Goal: Task Accomplishment & Management: Complete application form

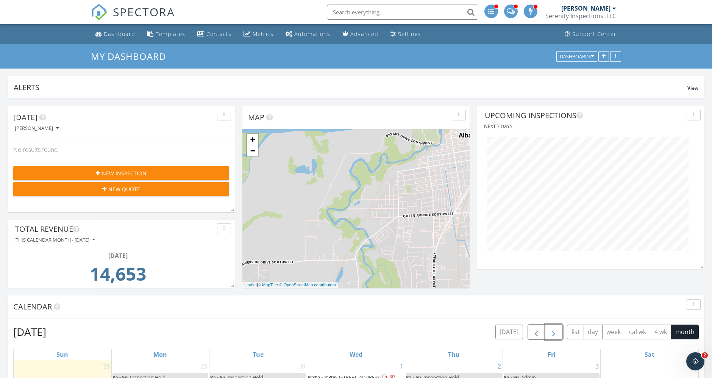
click at [558, 335] on span "button" at bounding box center [553, 332] width 9 height 9
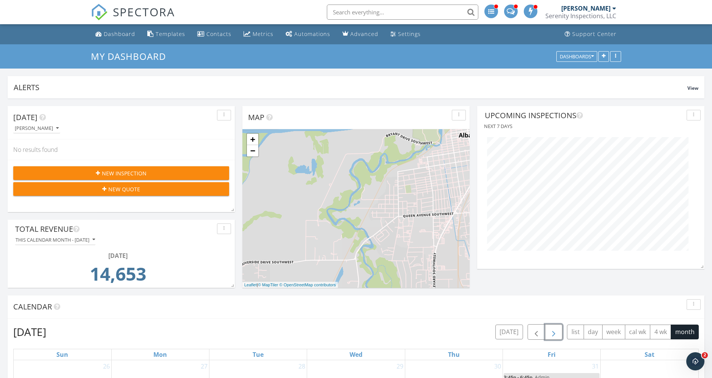
scroll to position [168, 0]
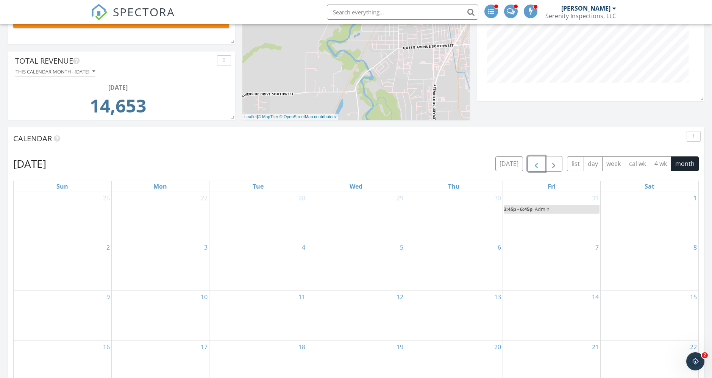
click at [540, 162] on span "button" at bounding box center [536, 163] width 9 height 9
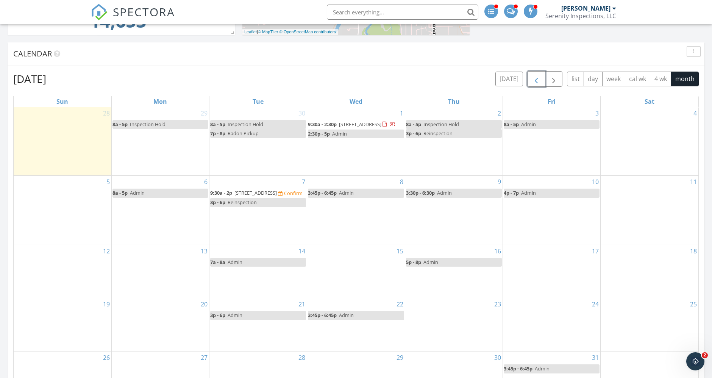
scroll to position [252, 0]
drag, startPoint x: 473, startPoint y: 228, endPoint x: 370, endPoint y: 223, distance: 103.1
click at [344, 245] on div "8 3:45p - 6:45p Admin" at bounding box center [355, 210] width 97 height 69
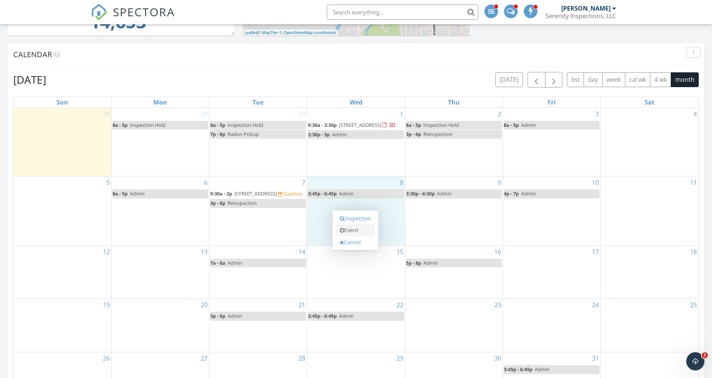
click at [351, 229] on link "Event" at bounding box center [355, 230] width 39 height 12
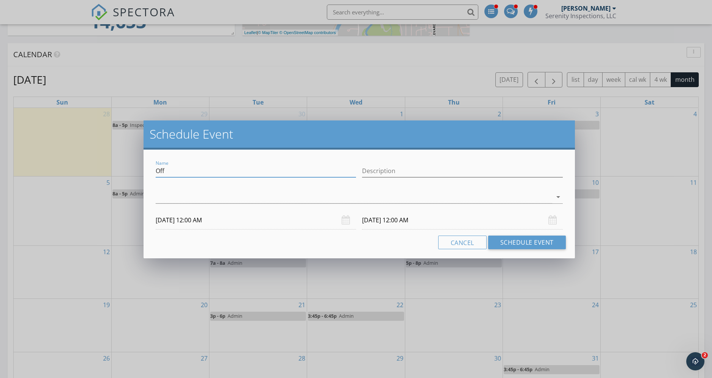
drag, startPoint x: 188, startPoint y: 173, endPoint x: 139, endPoint y: 174, distance: 48.5
click at [139, 174] on div "Schedule Event Name Off Description arrow_drop_down [DATE] 12:00 AM [DATE] 12:0…" at bounding box center [356, 189] width 712 height 378
type input "Inspection Hold"
click at [395, 170] on input "Description" at bounding box center [462, 171] width 200 height 12
click at [413, 170] on input "Hold - [PERSON_NAME] (AndCo)" at bounding box center [462, 171] width 200 height 12
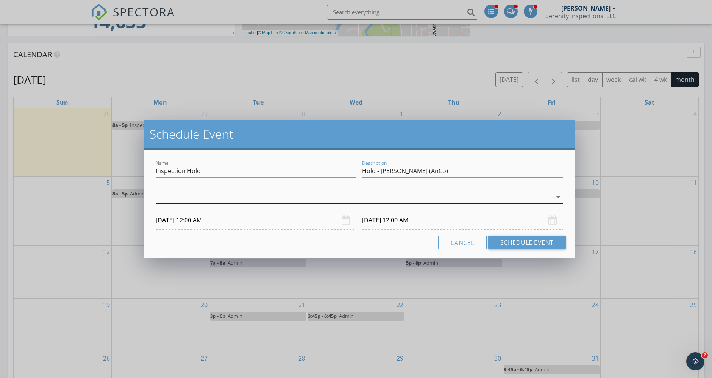
type input "Hold - [PERSON_NAME] (AnCo)"
click at [471, 192] on div at bounding box center [354, 197] width 396 height 12
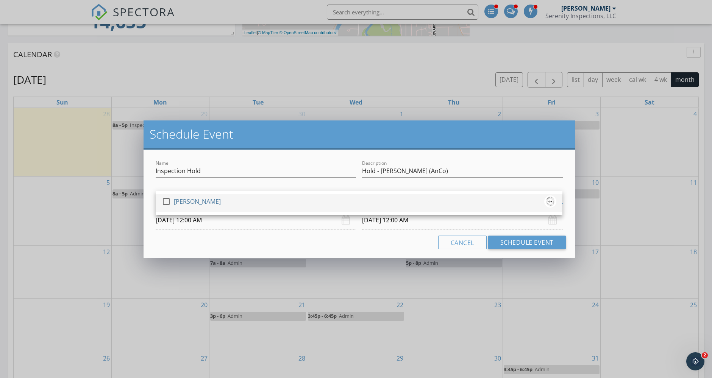
click at [228, 197] on div "check_box_outline_blank [PERSON_NAME]" at bounding box center [359, 202] width 395 height 15
click at [210, 223] on input "[DATE] 12:00 AM" at bounding box center [256, 220] width 200 height 19
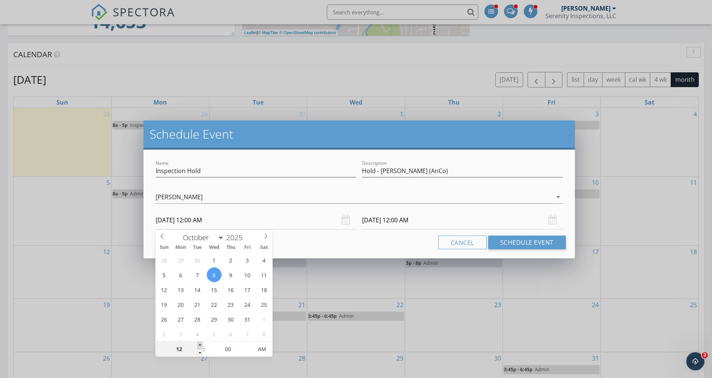
type input "01"
type input "[DATE] 1:00 AM"
click at [199, 342] on span at bounding box center [199, 346] width 5 height 8
type input "02"
type input "[DATE] 2:00 AM"
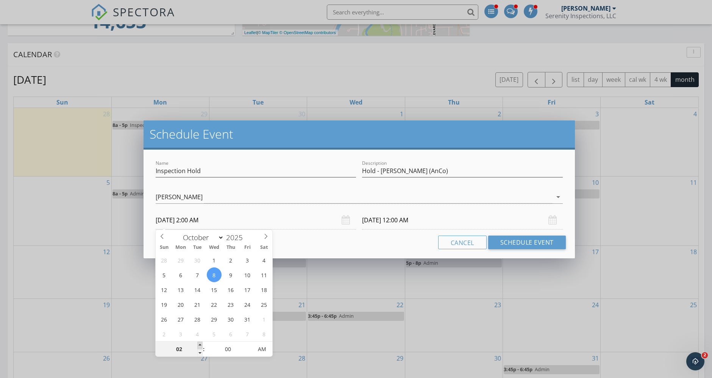
click at [199, 342] on span at bounding box center [199, 346] width 5 height 8
type input "03"
type input "[DATE] 3:00 AM"
click at [199, 342] on span at bounding box center [199, 346] width 5 height 8
type input "04"
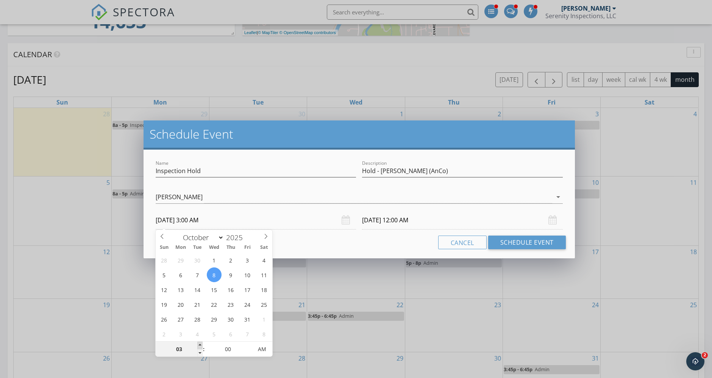
type input "[DATE] 4:00 AM"
click at [199, 342] on span at bounding box center [199, 346] width 5 height 8
type input "05"
type input "[DATE] 5:00 AM"
click at [199, 342] on span at bounding box center [199, 346] width 5 height 8
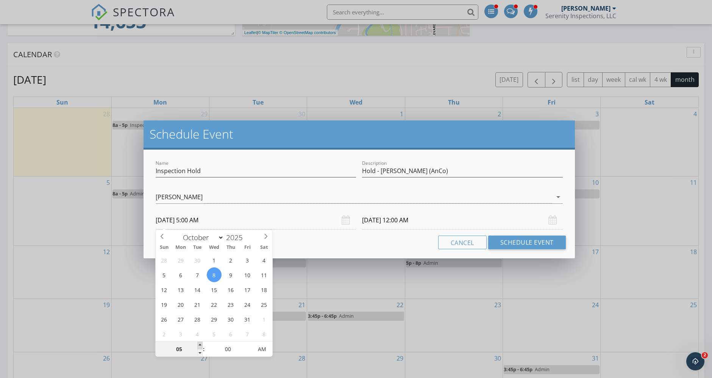
type input "06"
type input "[DATE] 6:00 AM"
click at [199, 342] on span at bounding box center [199, 346] width 5 height 8
type input "07"
type input "[DATE] 7:00 AM"
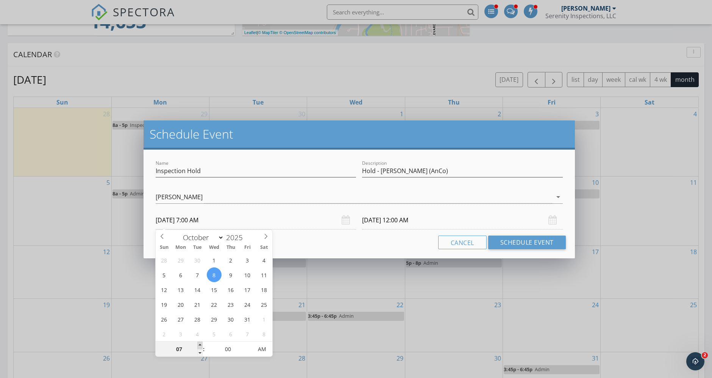
click at [199, 342] on span at bounding box center [199, 346] width 5 height 8
type input "07"
type input "[DATE] 7:00 AM"
click at [409, 223] on input "[DATE] 7:00 AM" at bounding box center [462, 220] width 200 height 19
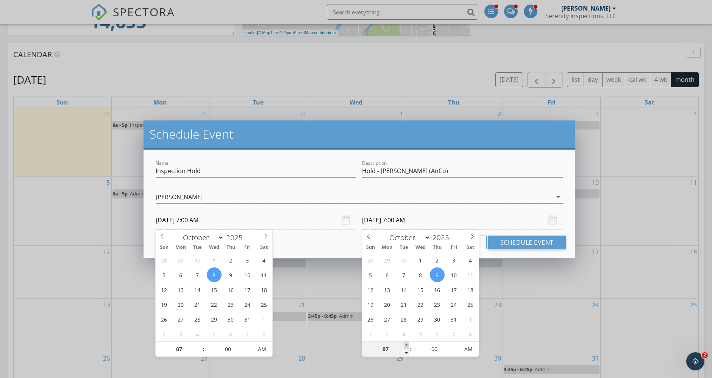
type input "08"
type input "[DATE] 8:00 AM"
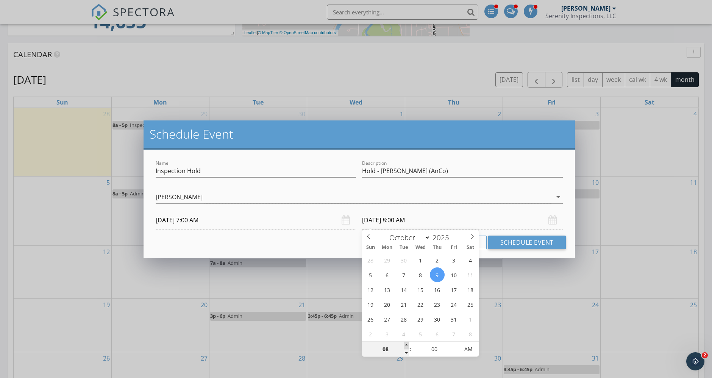
click at [408, 343] on span at bounding box center [406, 346] width 5 height 8
type input "09"
type input "[DATE] 9:00 AM"
click at [408, 343] on span at bounding box center [406, 346] width 5 height 8
type input "10"
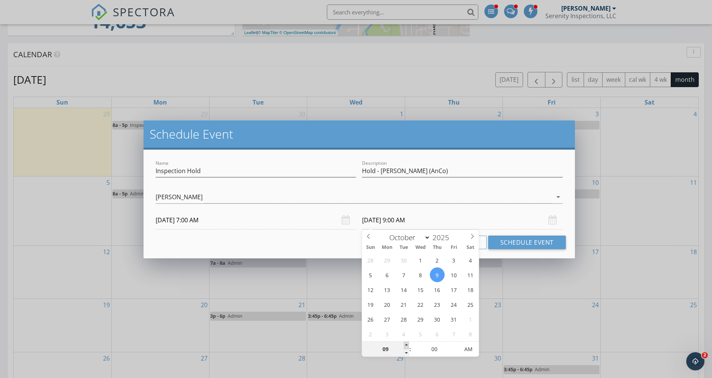
type input "[DATE] 10:00 AM"
click at [408, 343] on span at bounding box center [406, 346] width 5 height 8
type input "11"
type input "[DATE] 11:00 AM"
click at [408, 343] on span at bounding box center [406, 346] width 5 height 8
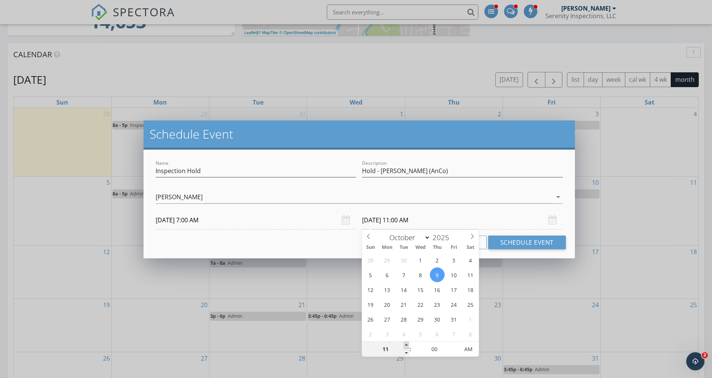
type input "12"
type input "[DATE] 12:00 PM"
click at [408, 343] on span at bounding box center [406, 346] width 5 height 8
type input "01"
type input "[DATE] 1:00 PM"
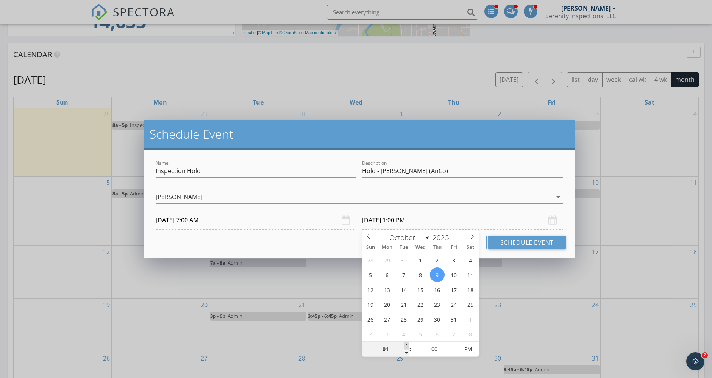
click at [408, 343] on span at bounding box center [406, 346] width 5 height 8
type input "02"
type input "[DATE] 2:00 PM"
click at [408, 343] on span at bounding box center [406, 346] width 5 height 8
type input "03"
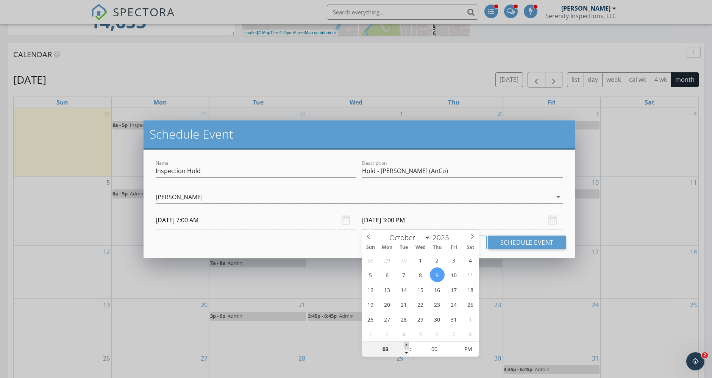
click at [408, 343] on span at bounding box center [406, 346] width 5 height 8
type input "[DATE] 3:00 PM"
click at [515, 248] on button "Schedule Event" at bounding box center [527, 243] width 78 height 14
